Goal: Use online tool/utility: Utilize a website feature to perform a specific function

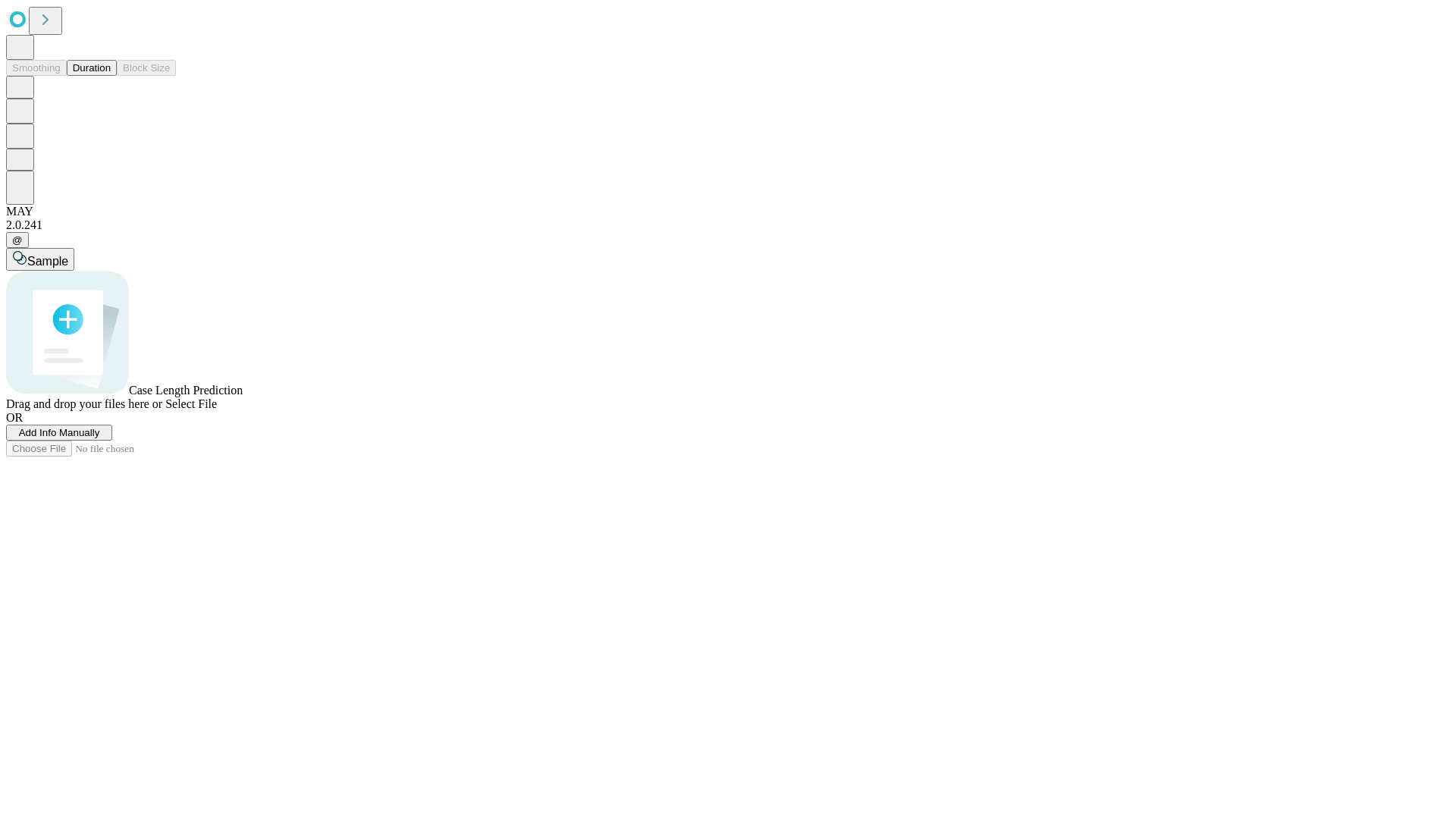
click at [217, 411] on span "Select File" at bounding box center [191, 404] width 52 height 13
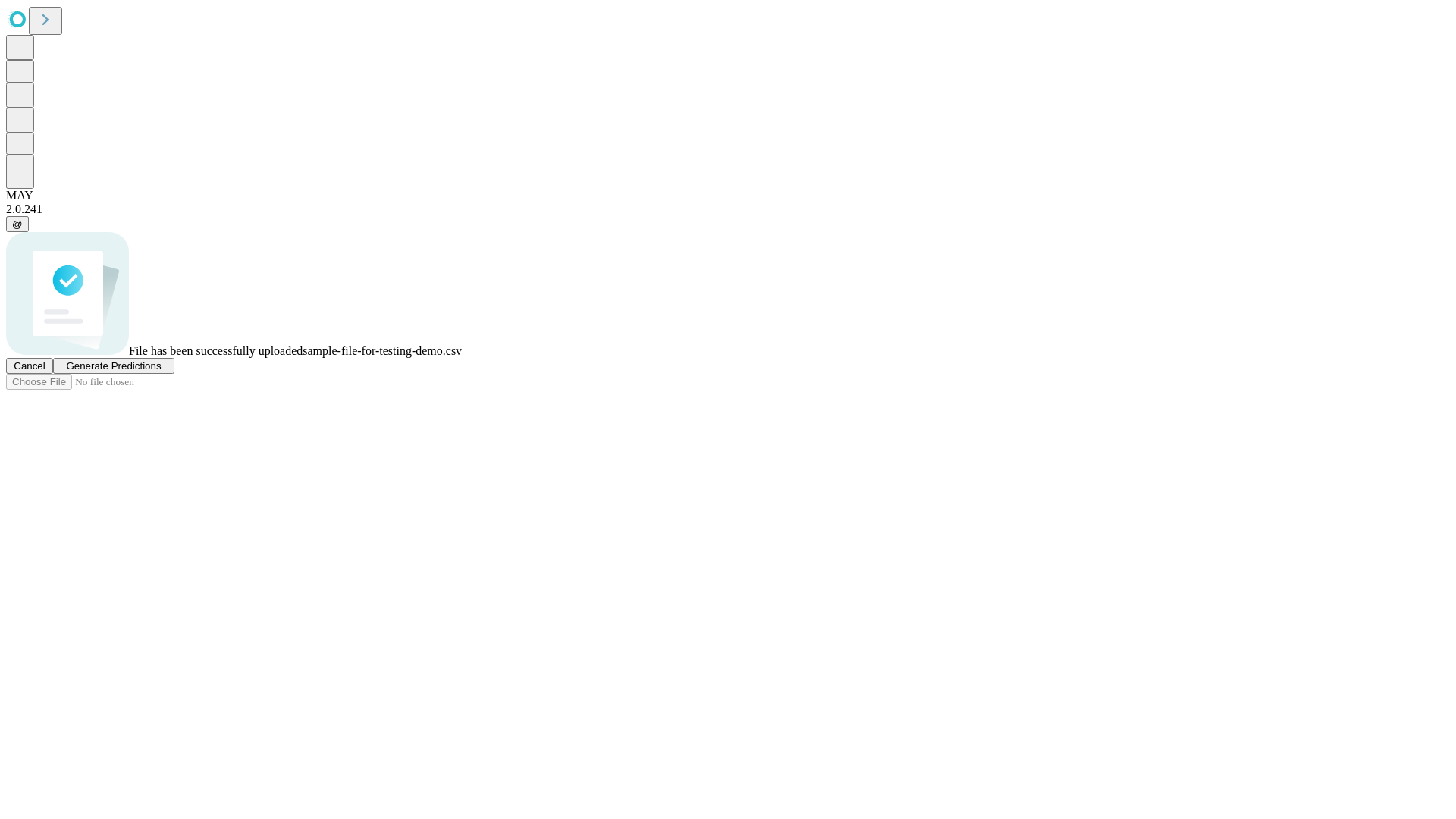
click at [161, 372] on span "Generate Predictions" at bounding box center [114, 366] width 94 height 11
